Goal: Information Seeking & Learning: Learn about a topic

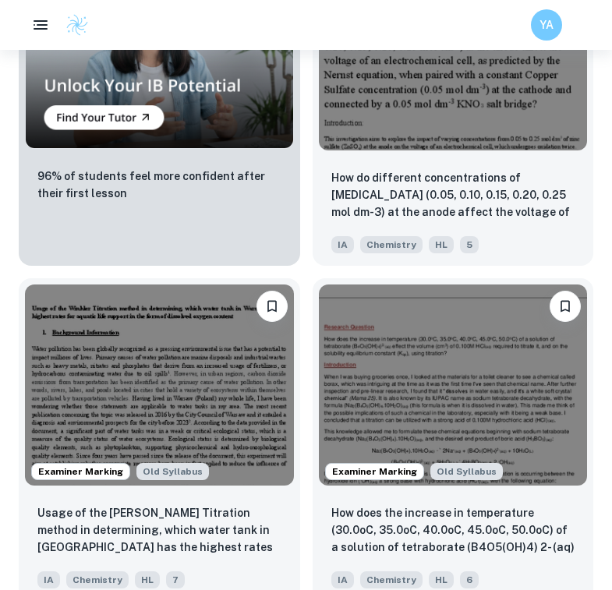
scroll to position [0, 1012]
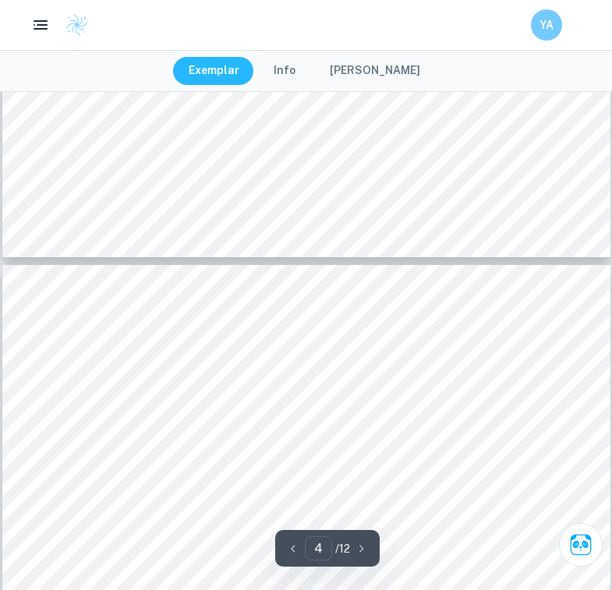
scroll to position [2656, 0]
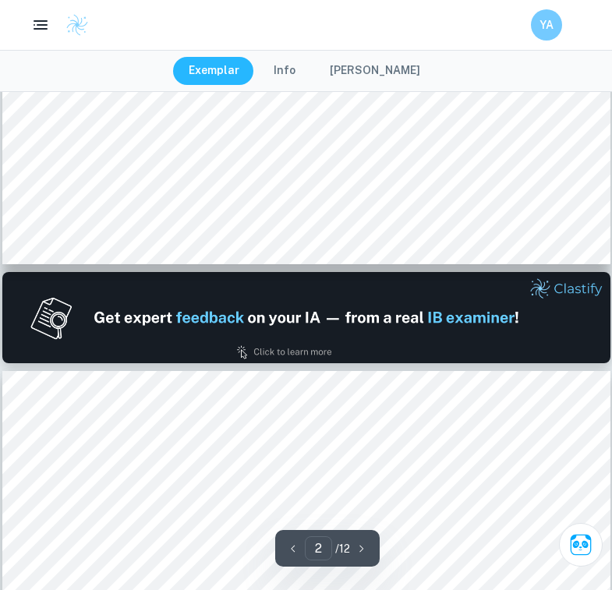
type input "1"
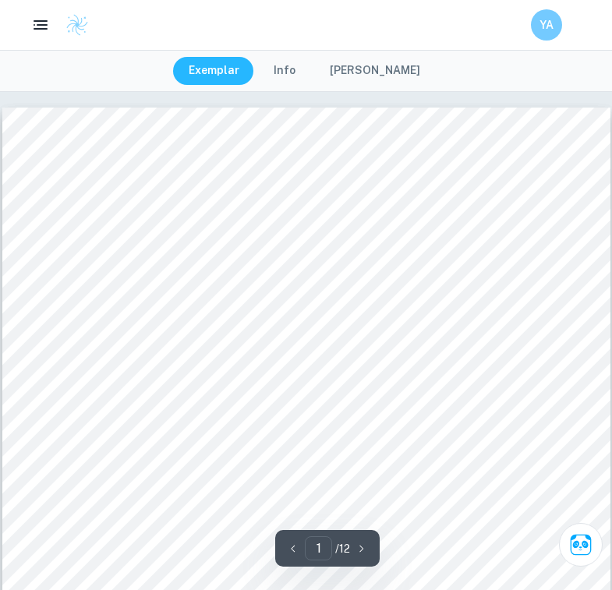
scroll to position [0, 0]
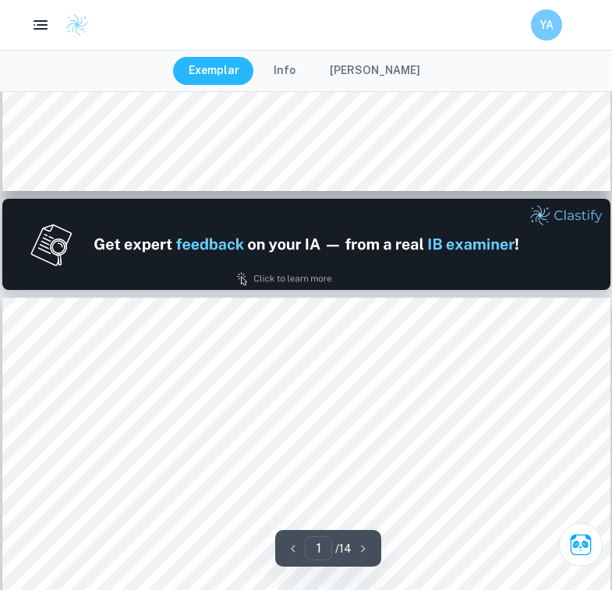
type input "2"
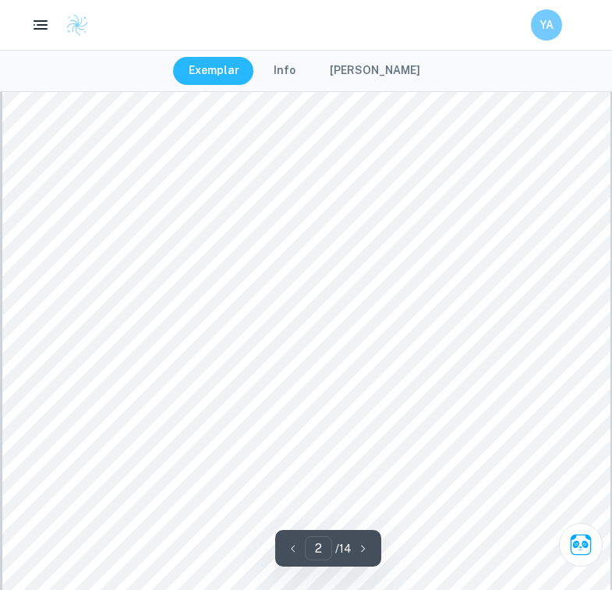
scroll to position [1289, 0]
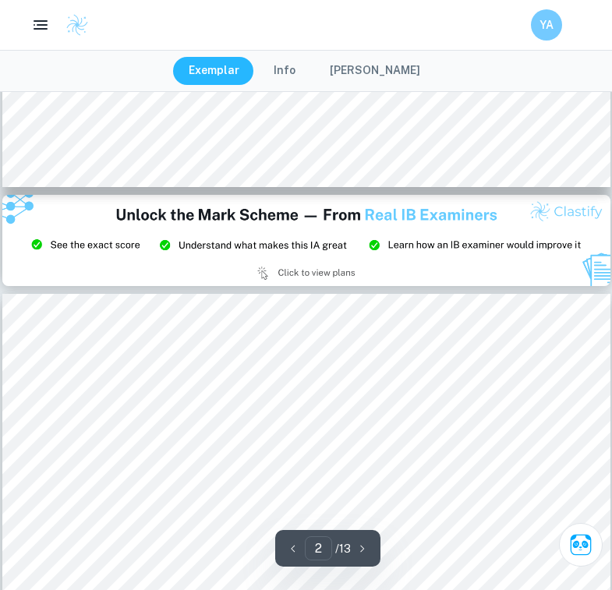
type input "3"
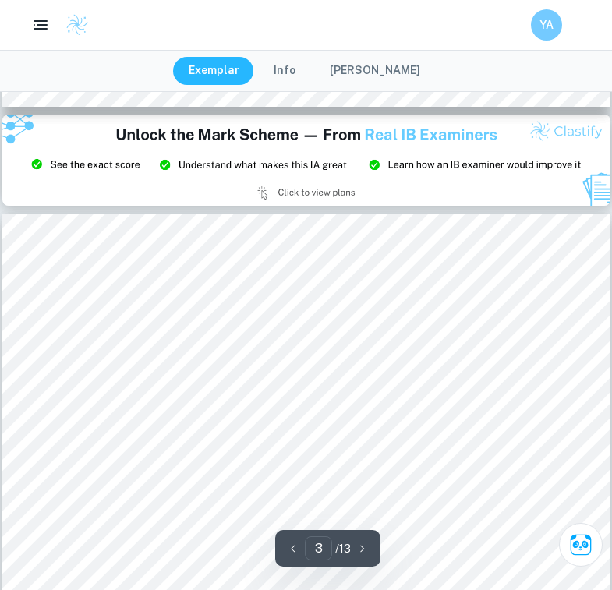
scroll to position [1828, 0]
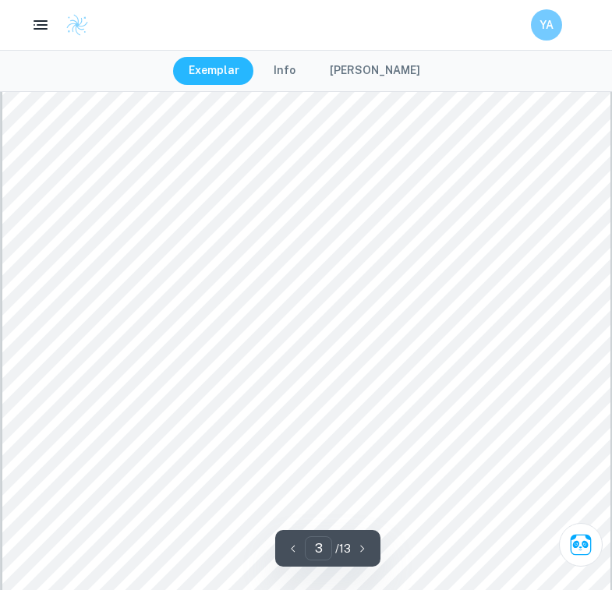
scroll to position [2069, 0]
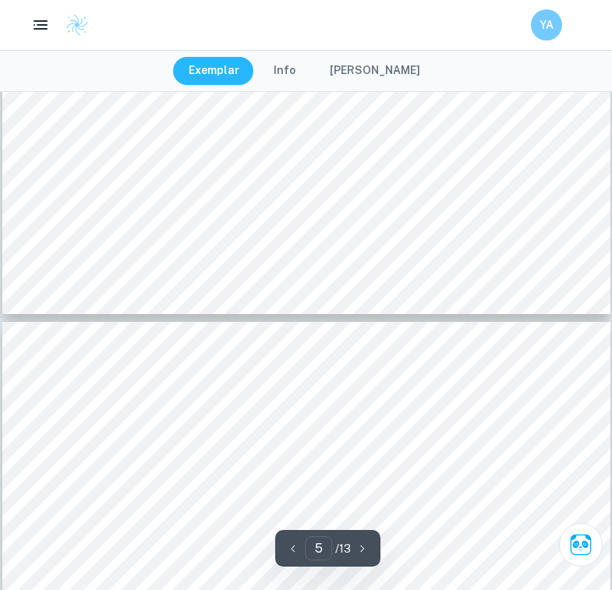
type input "6"
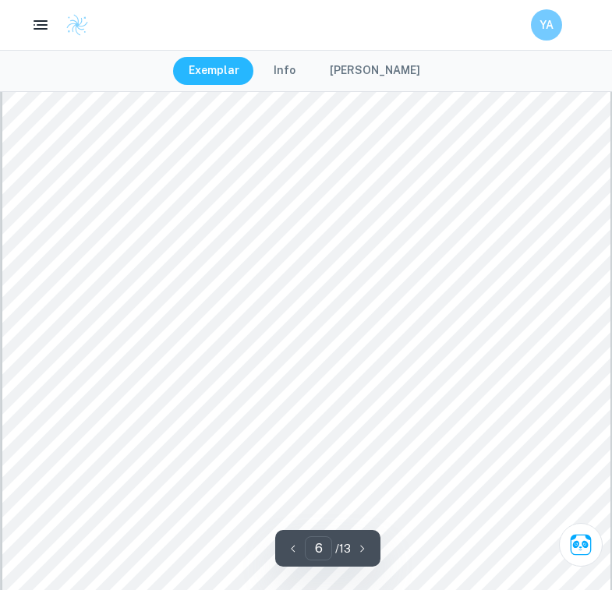
scroll to position [4731, 0]
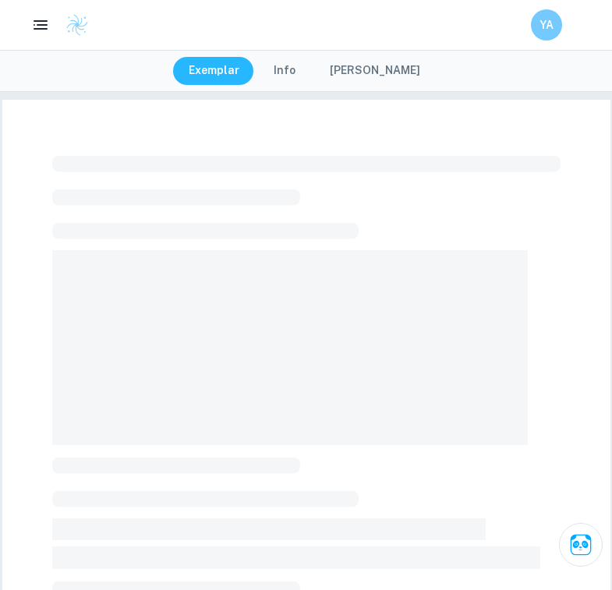
scroll to position [15, 0]
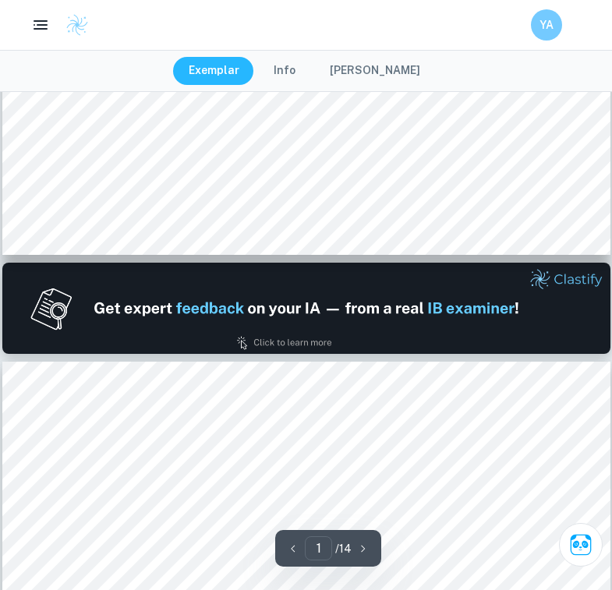
type input "2"
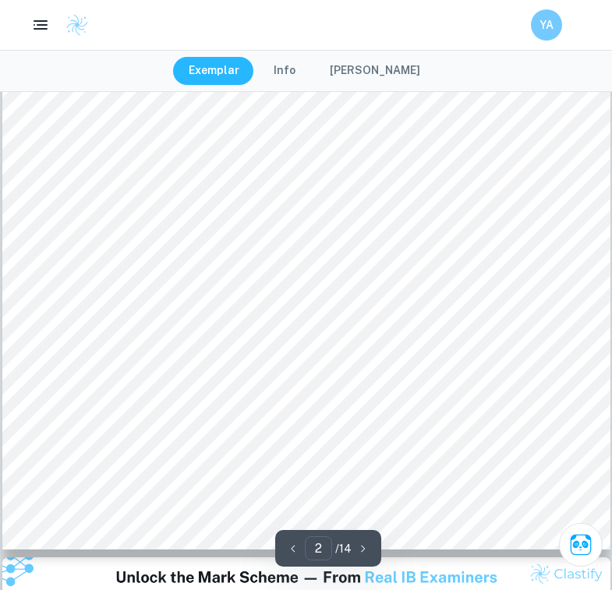
scroll to position [1239, 0]
